Goal: Use online tool/utility: Utilize a website feature to perform a specific function

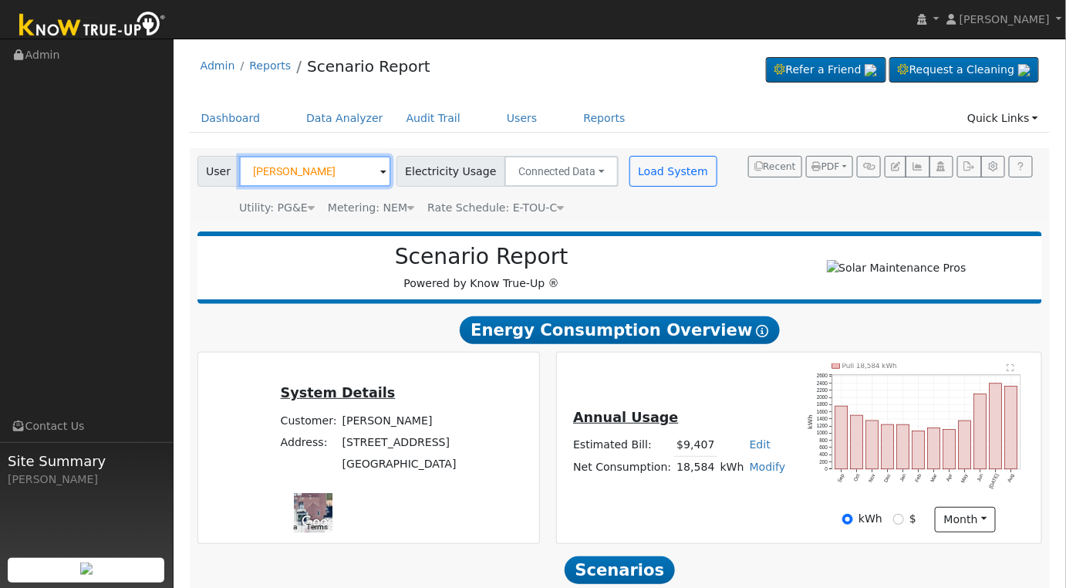
drag, startPoint x: 0, startPoint y: 0, endPoint x: 322, endPoint y: 174, distance: 366.0
click at [322, 175] on input "[PERSON_NAME]" at bounding box center [315, 171] width 152 height 31
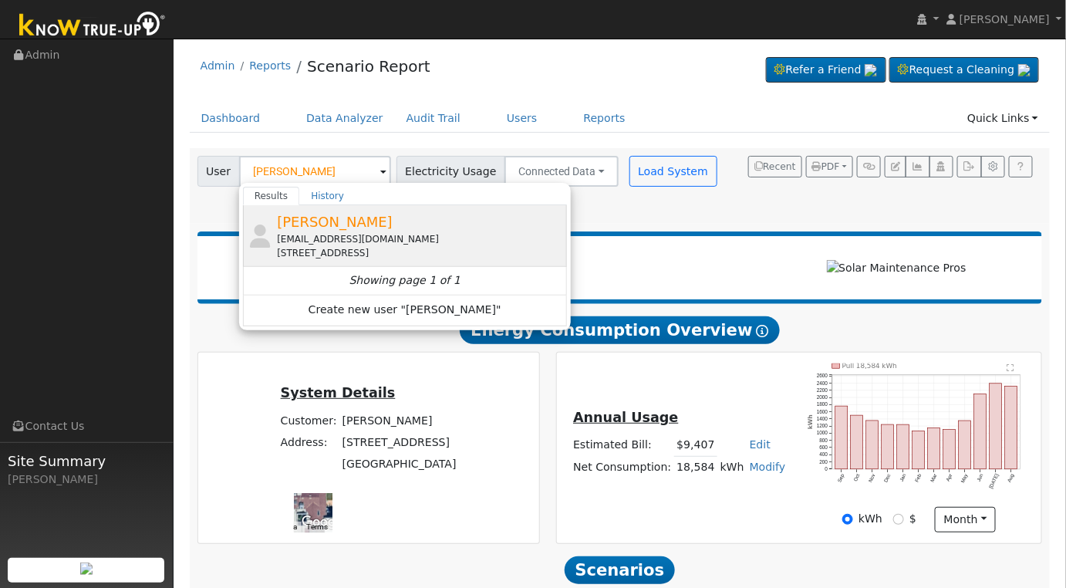
click at [394, 252] on div "[STREET_ADDRESS]" at bounding box center [420, 253] width 286 height 14
type input "[PERSON_NAME]"
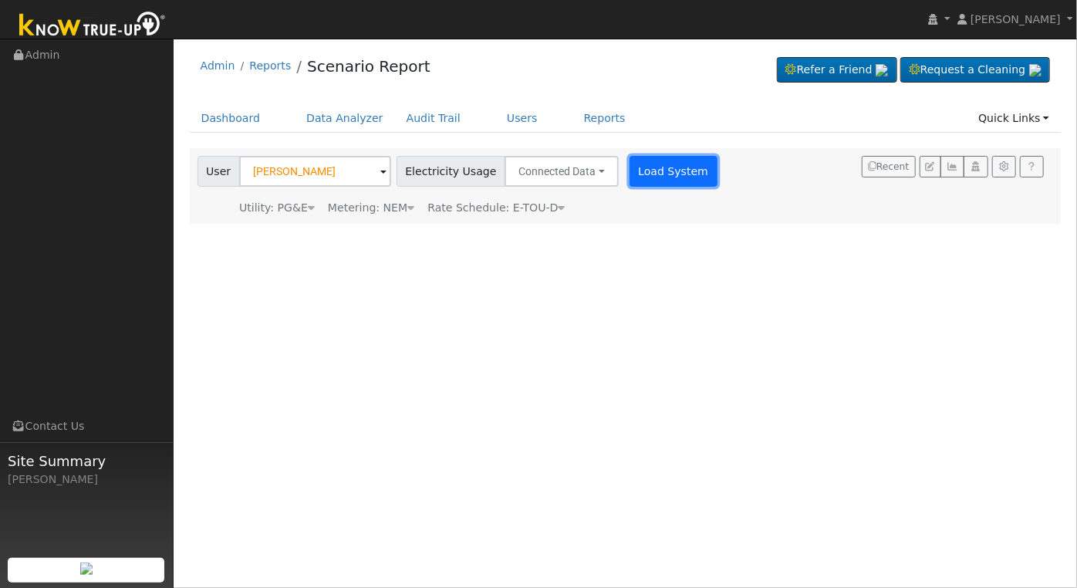
click at [662, 162] on button "Load System" at bounding box center [674, 171] width 88 height 31
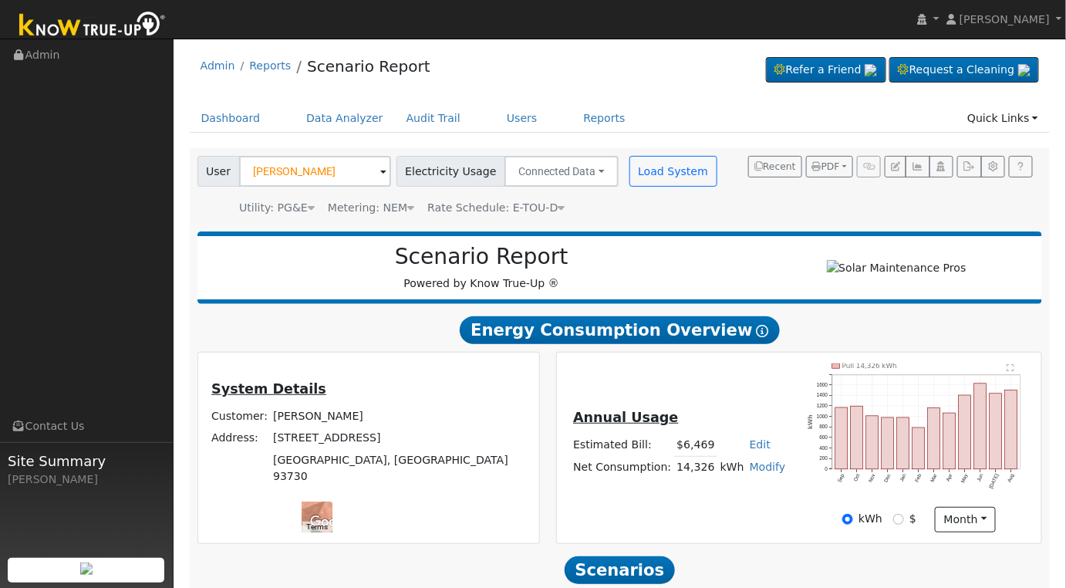
scroll to position [187, 0]
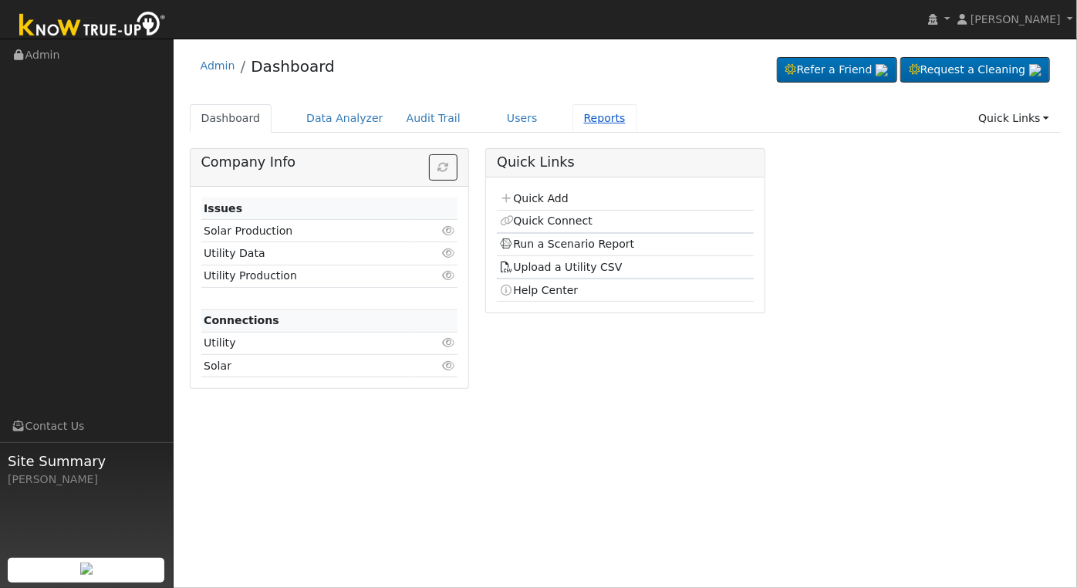
click at [581, 120] on link "Reports" at bounding box center [605, 118] width 65 height 29
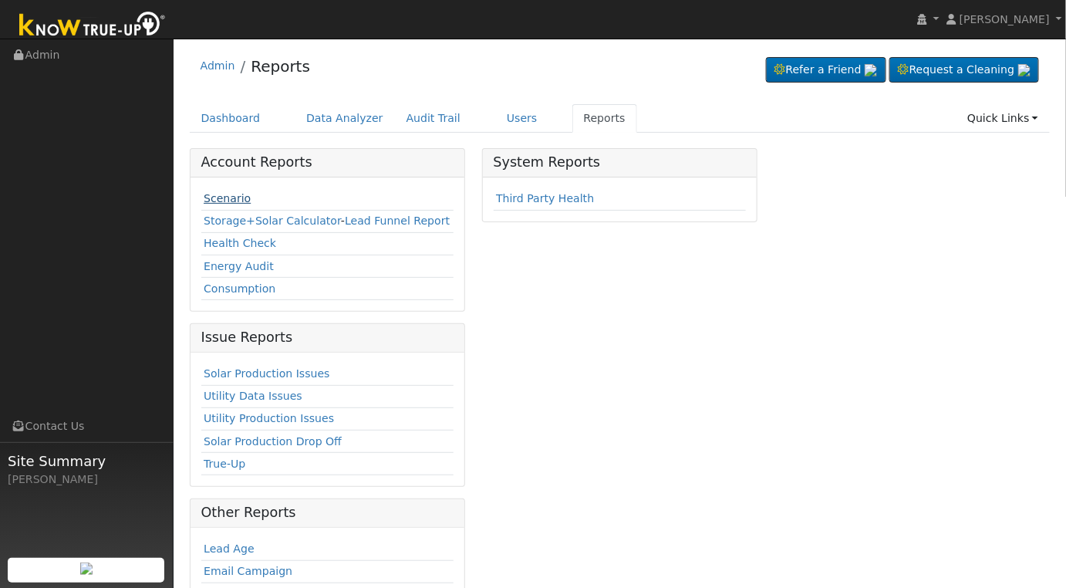
click at [227, 201] on link "Scenario" at bounding box center [227, 198] width 47 height 12
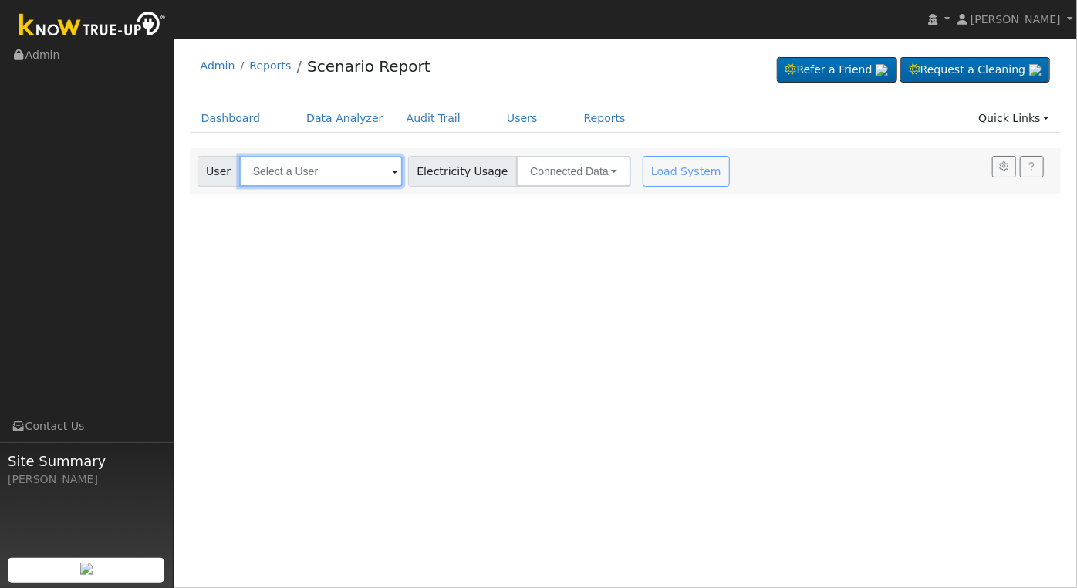
click at [316, 175] on input "text" at bounding box center [321, 171] width 164 height 31
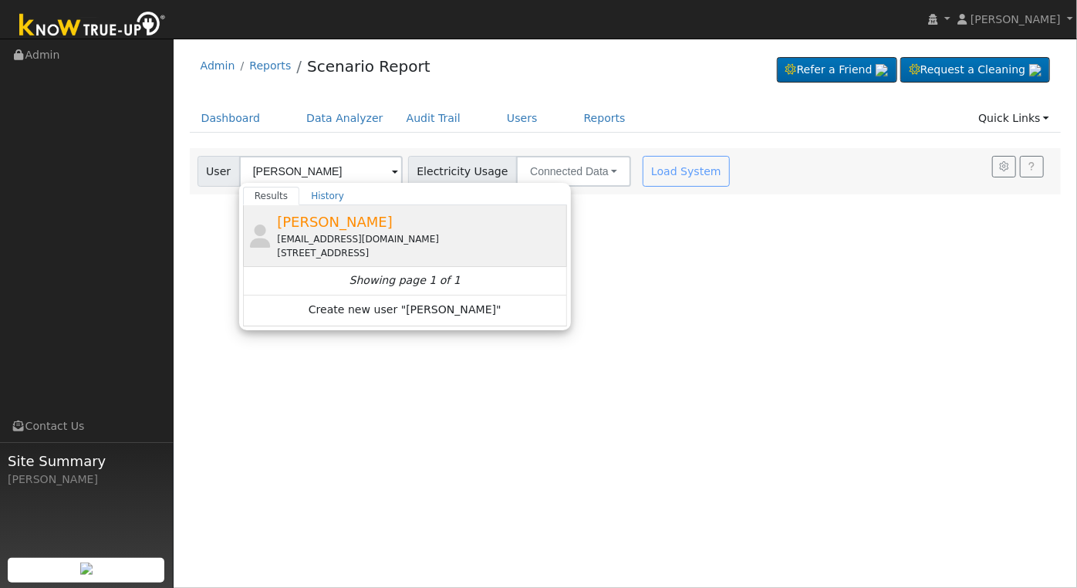
click at [445, 228] on div "[PERSON_NAME] [EMAIL_ADDRESS][DOMAIN_NAME] [STREET_ADDRESS]" at bounding box center [420, 235] width 286 height 49
type input "[PERSON_NAME]"
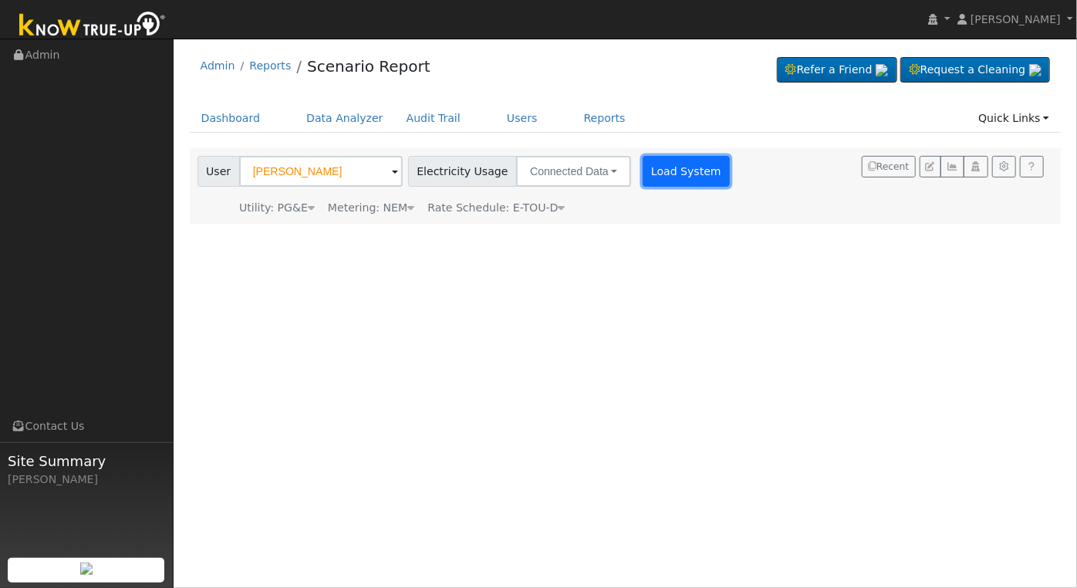
click at [652, 170] on button "Load System" at bounding box center [687, 171] width 88 height 31
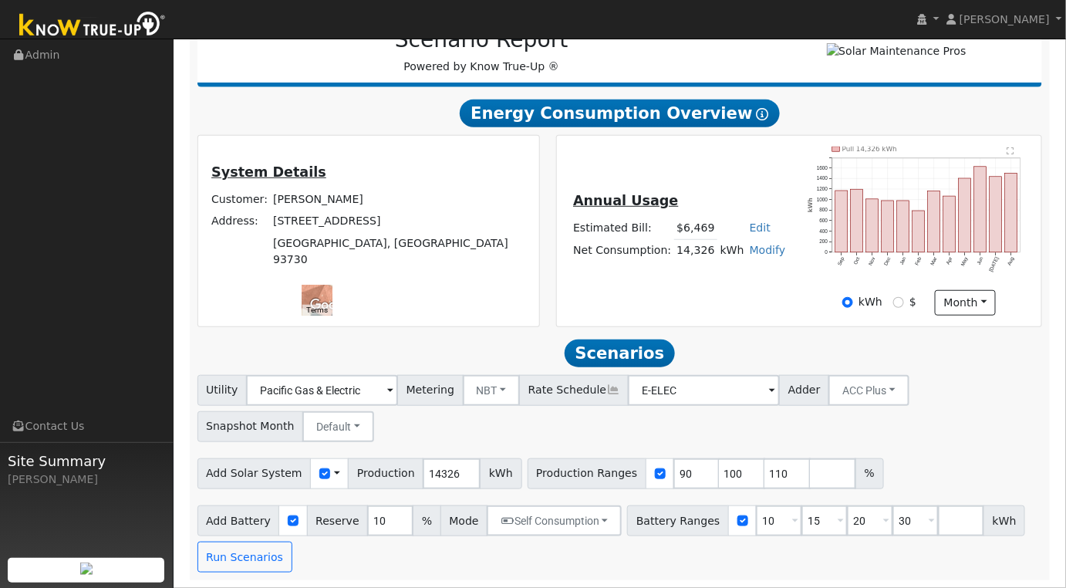
scroll to position [222, 0]
